Goal: Task Accomplishment & Management: Manage account settings

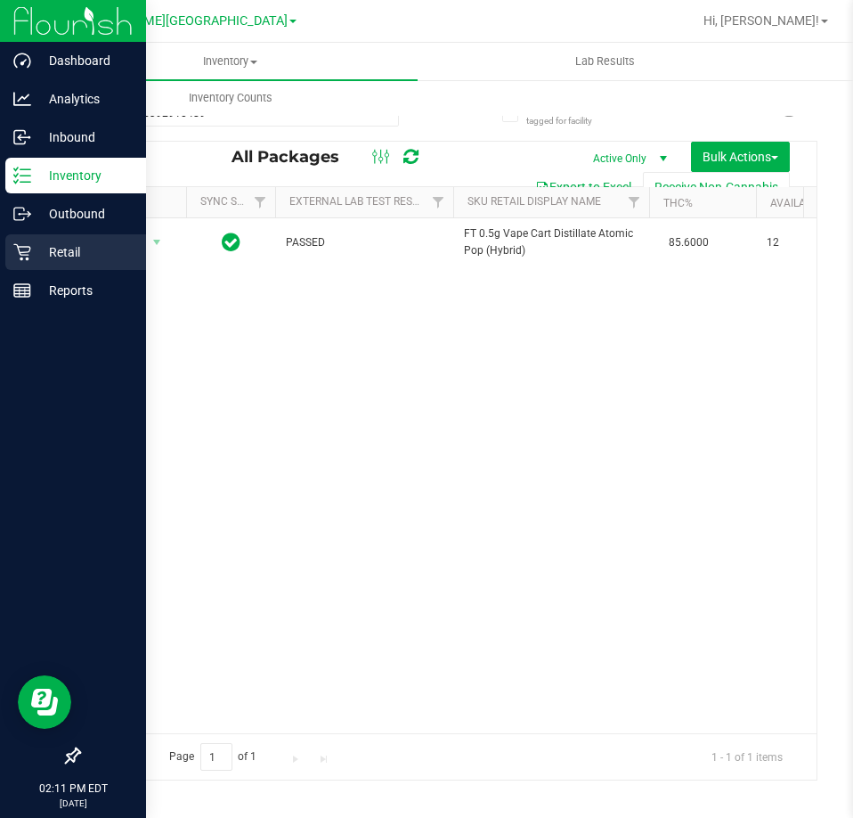
click at [35, 251] on p "Retail" at bounding box center [84, 251] width 107 height 21
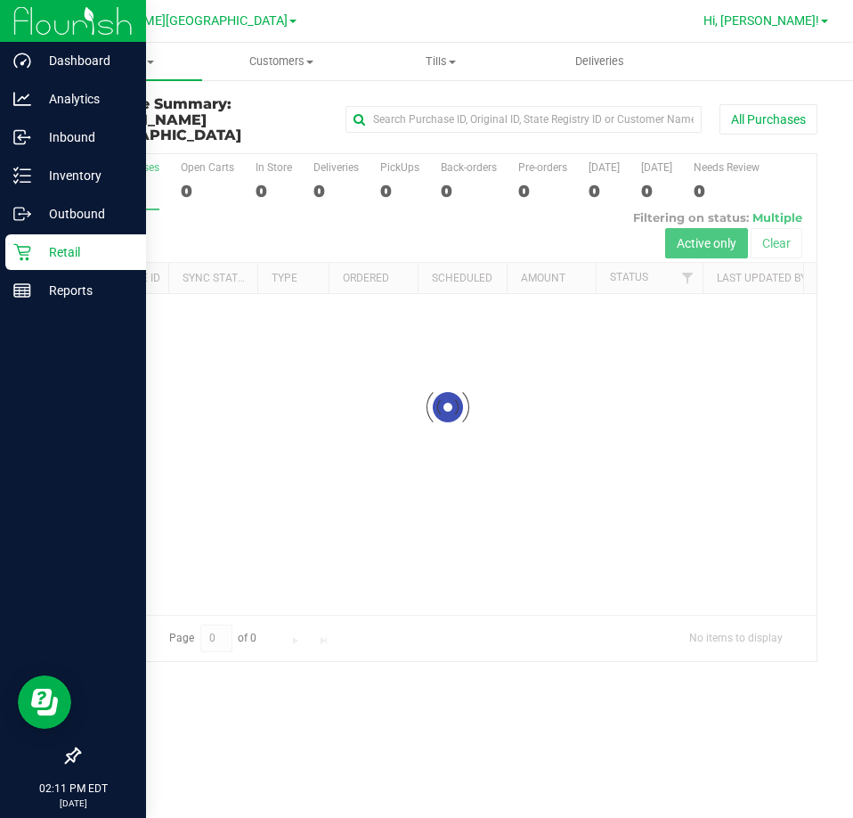
click at [789, 26] on span "Hi, [PERSON_NAME]!" at bounding box center [762, 20] width 116 height 14
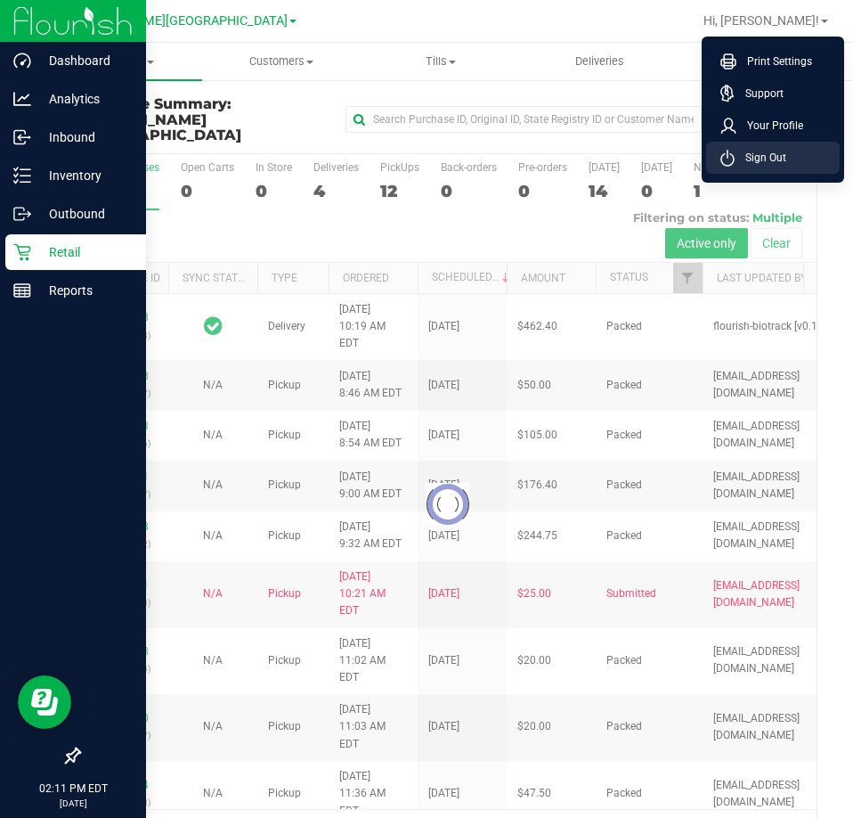
click at [771, 163] on span "Sign Out" at bounding box center [761, 158] width 52 height 18
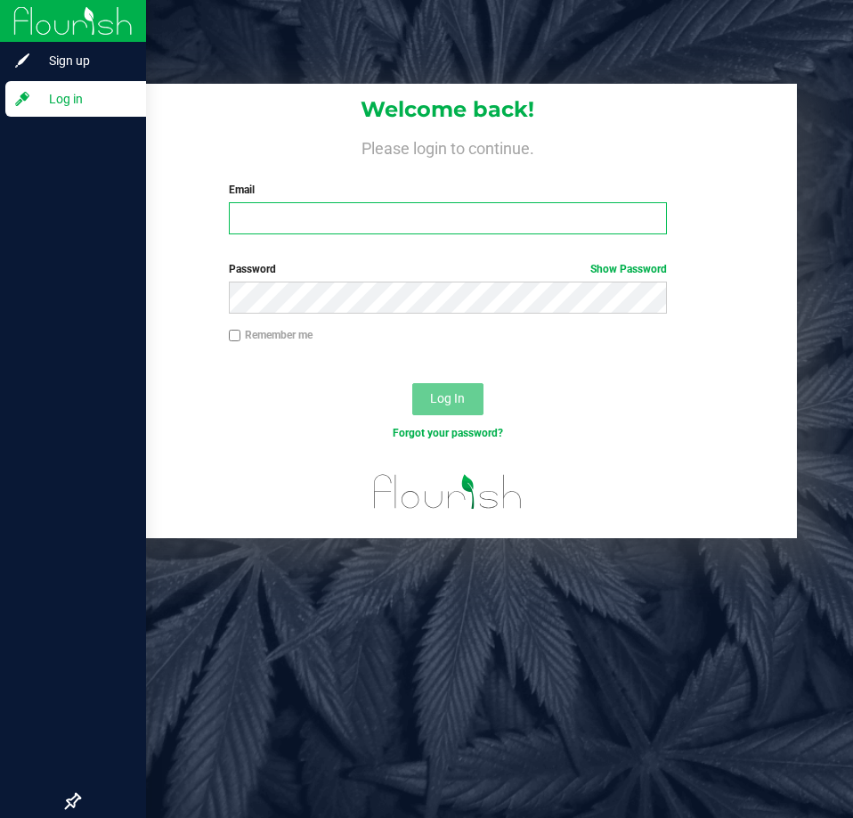
drag, startPoint x: 437, startPoint y: 225, endPoint x: 444, endPoint y: 201, distance: 24.8
click at [437, 220] on input "Email" at bounding box center [448, 218] width 438 height 32
type input "[EMAIL_ADDRESS][DOMAIN_NAME]"
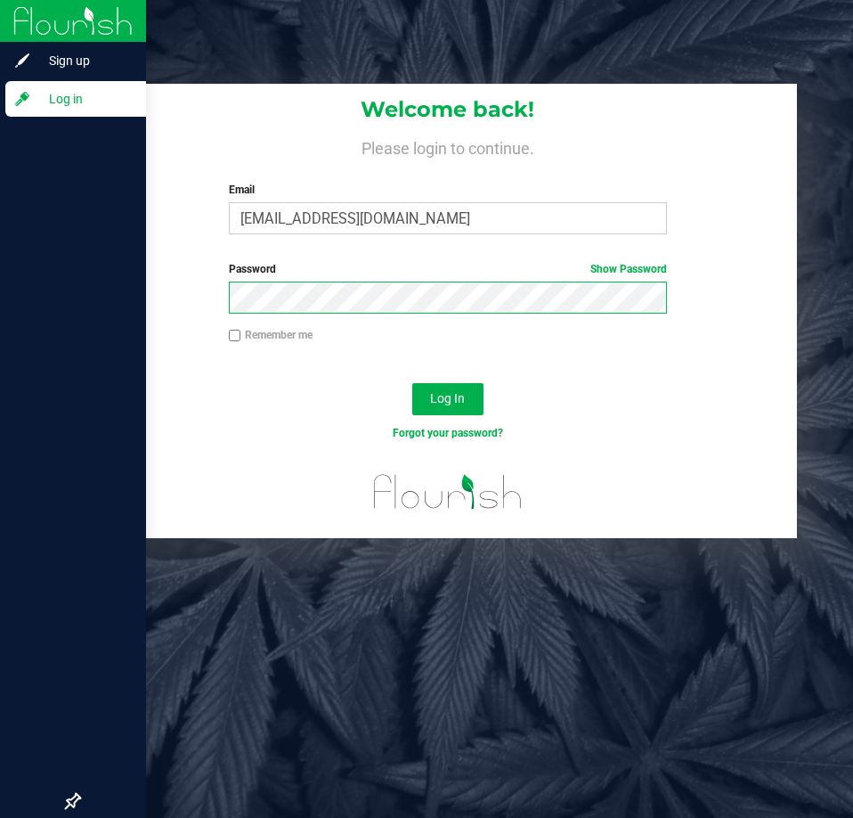
click at [412, 383] on button "Log In" at bounding box center [447, 399] width 71 height 32
